Goal: Find specific page/section: Find specific page/section

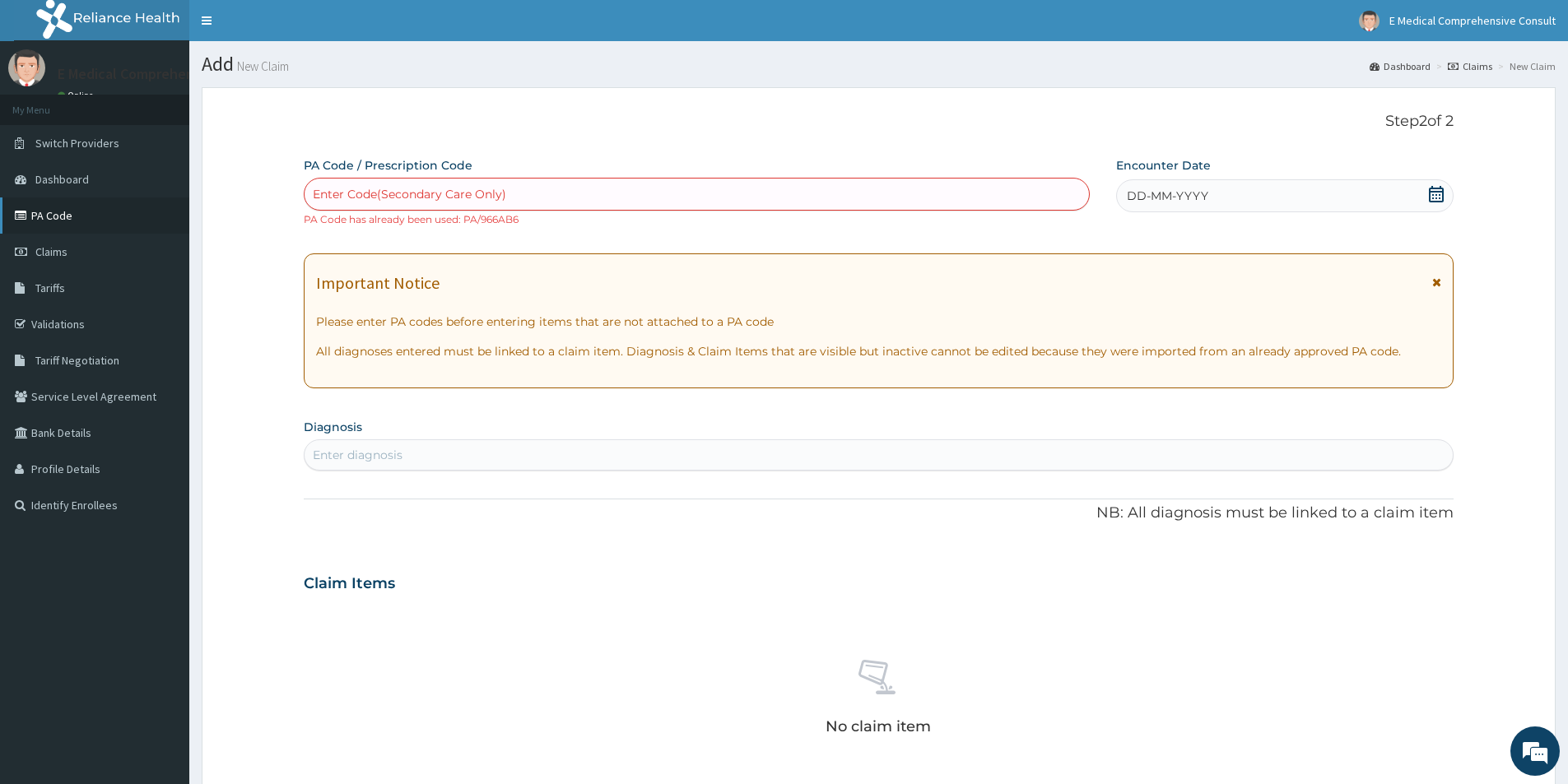
click at [47, 208] on link "PA Code" at bounding box center [95, 215] width 189 height 36
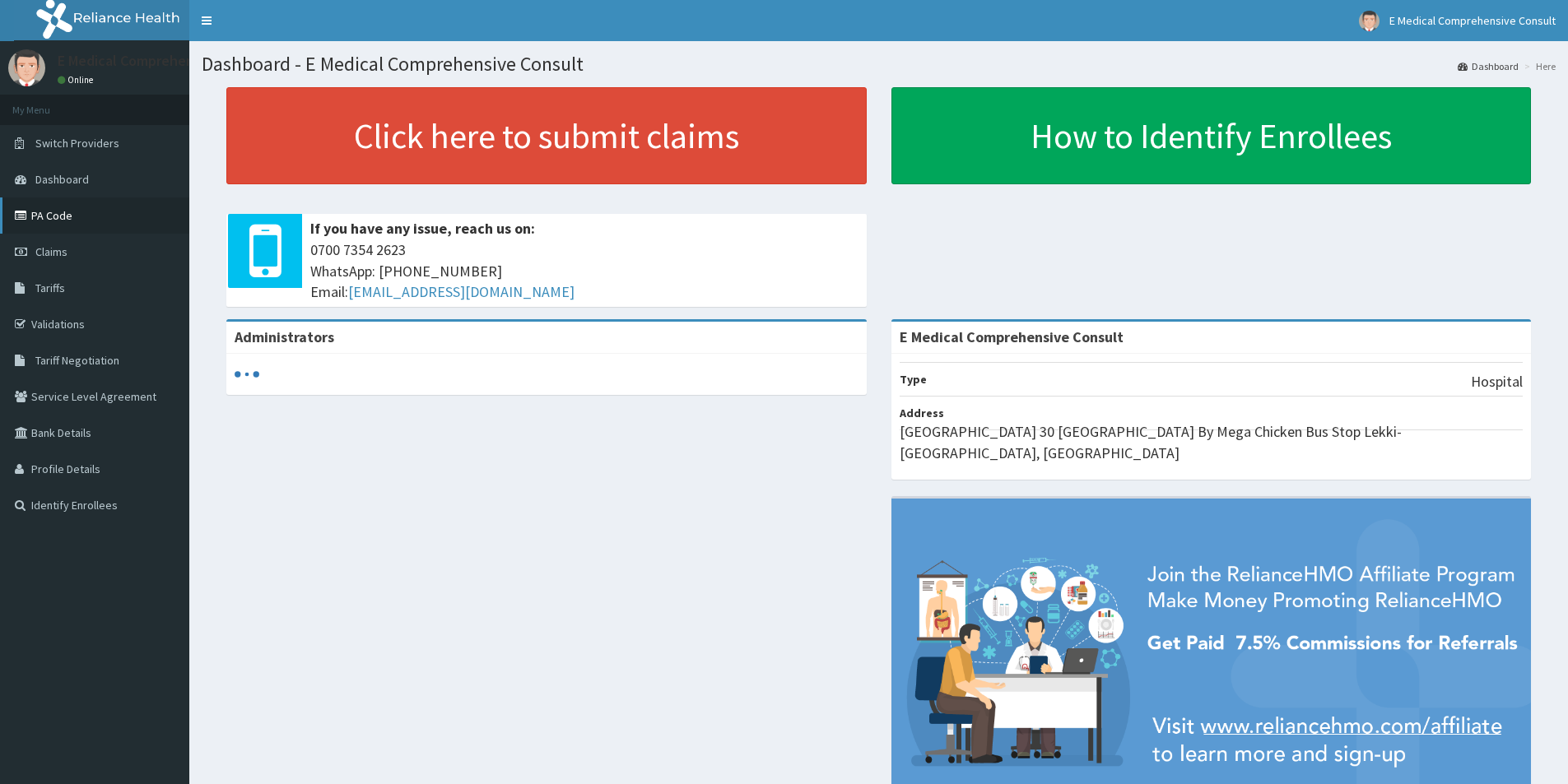
click at [29, 206] on link "PA Code" at bounding box center [95, 215] width 189 height 36
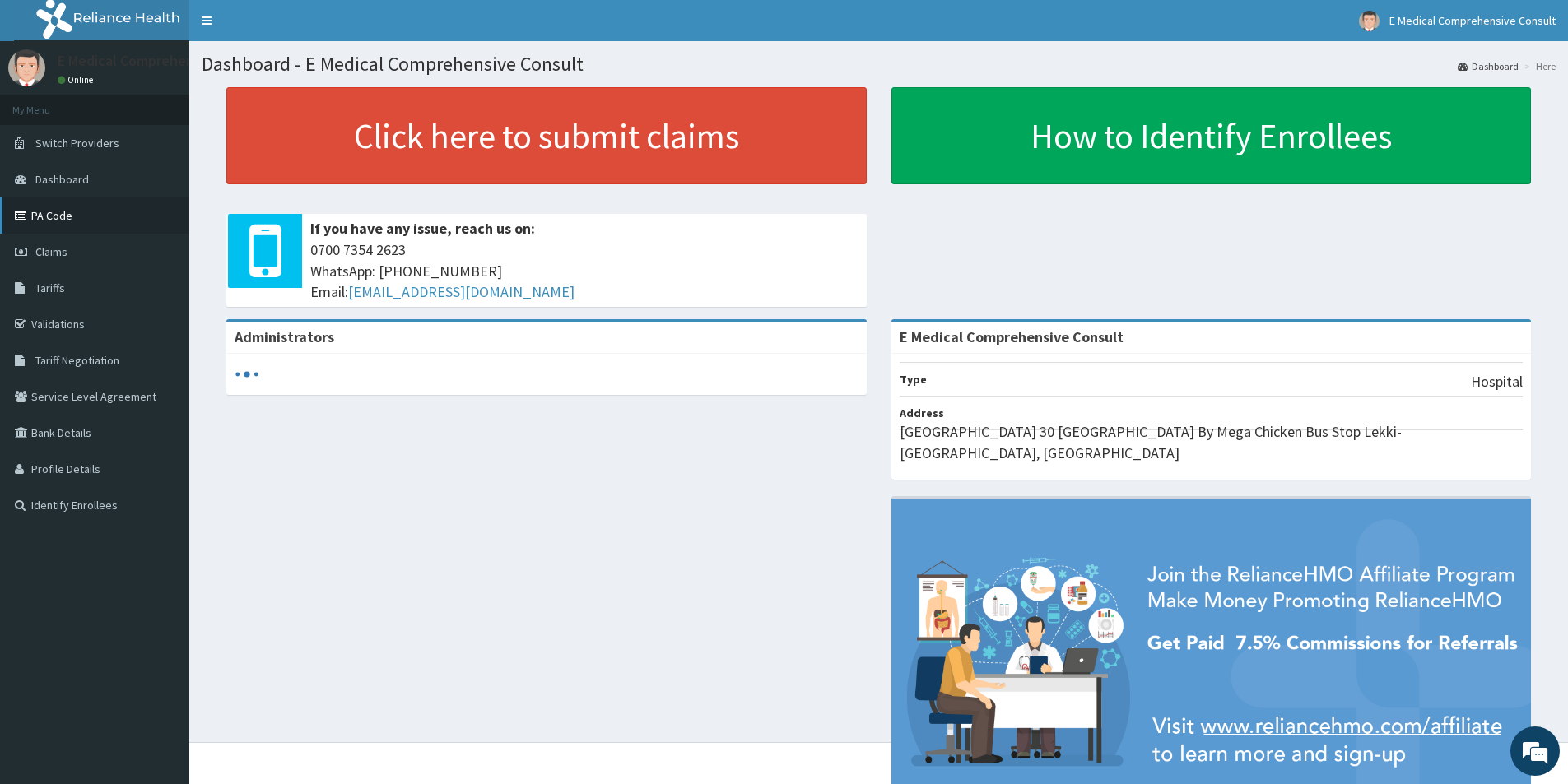
click at [43, 227] on link "PA Code" at bounding box center [95, 215] width 189 height 36
